Goal: Find specific page/section: Find specific page/section

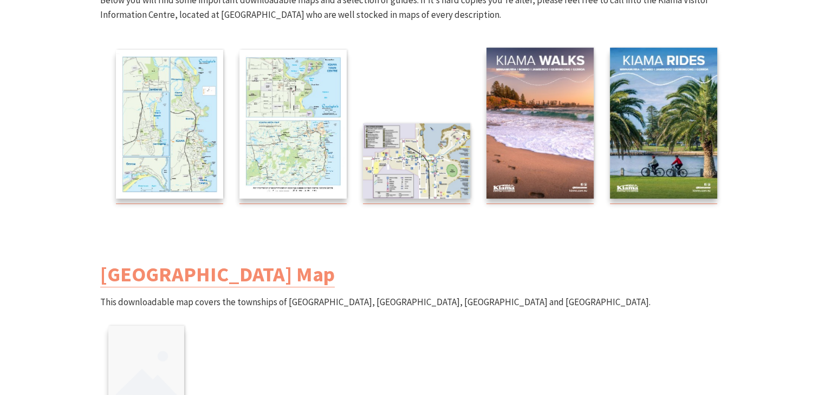
scroll to position [217, 0]
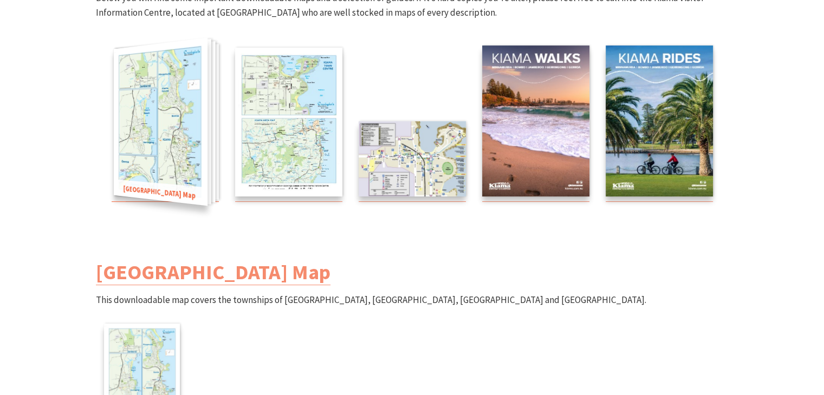
click at [182, 108] on img at bounding box center [160, 122] width 94 height 168
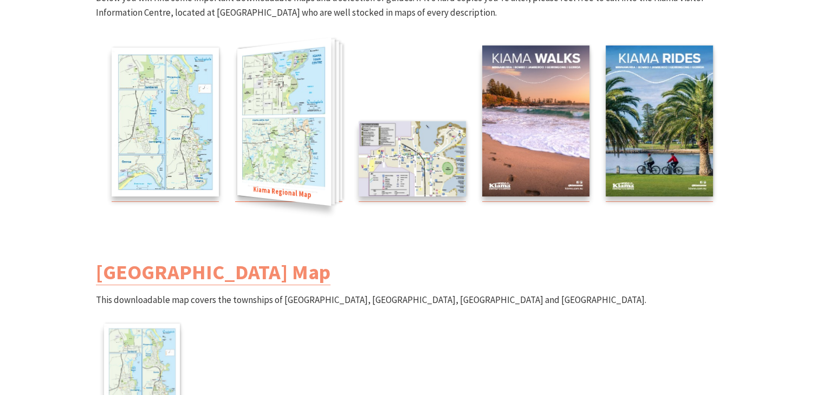
click at [274, 83] on img at bounding box center [284, 122] width 94 height 168
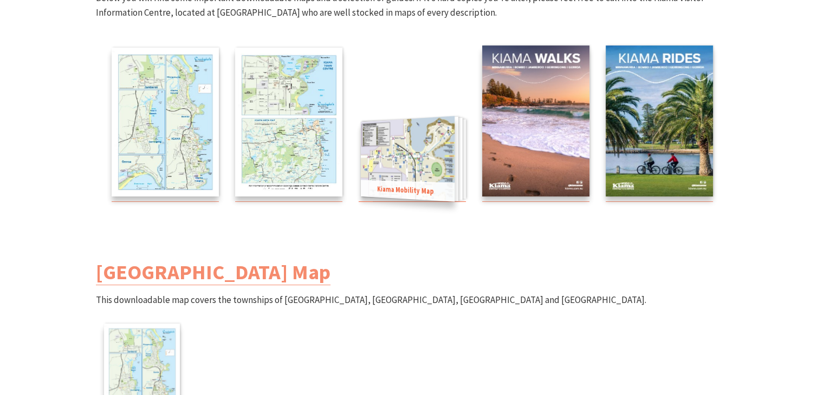
click at [412, 165] on img at bounding box center [407, 159] width 94 height 86
